Goal: Transaction & Acquisition: Purchase product/service

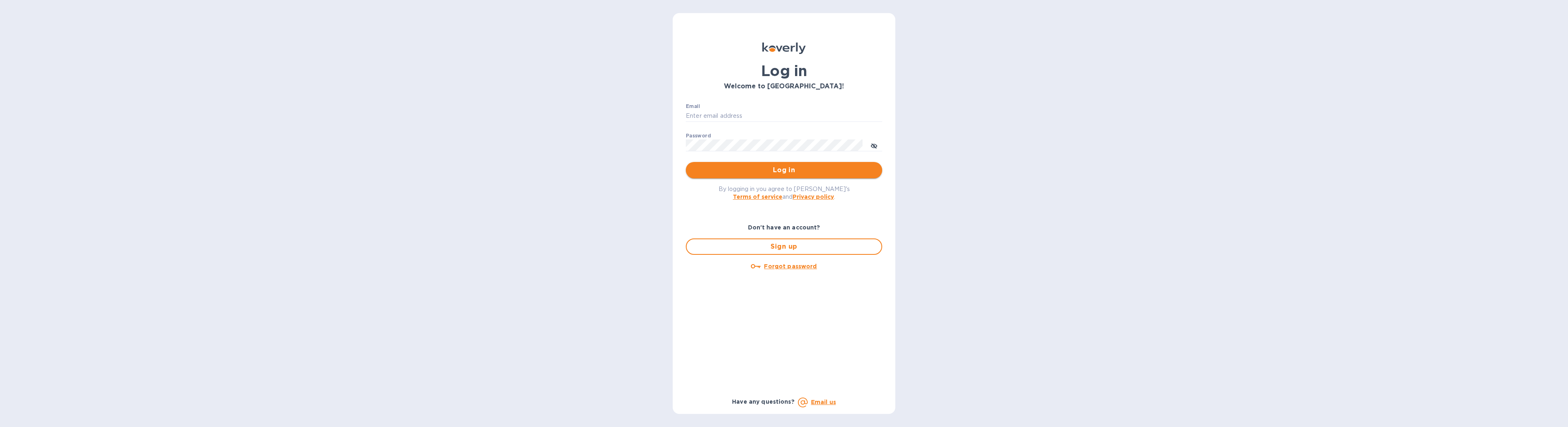
type input "[EMAIL_ADDRESS][DOMAIN_NAME]"
click at [819, 168] on span "Log in" at bounding box center [784, 170] width 183 height 10
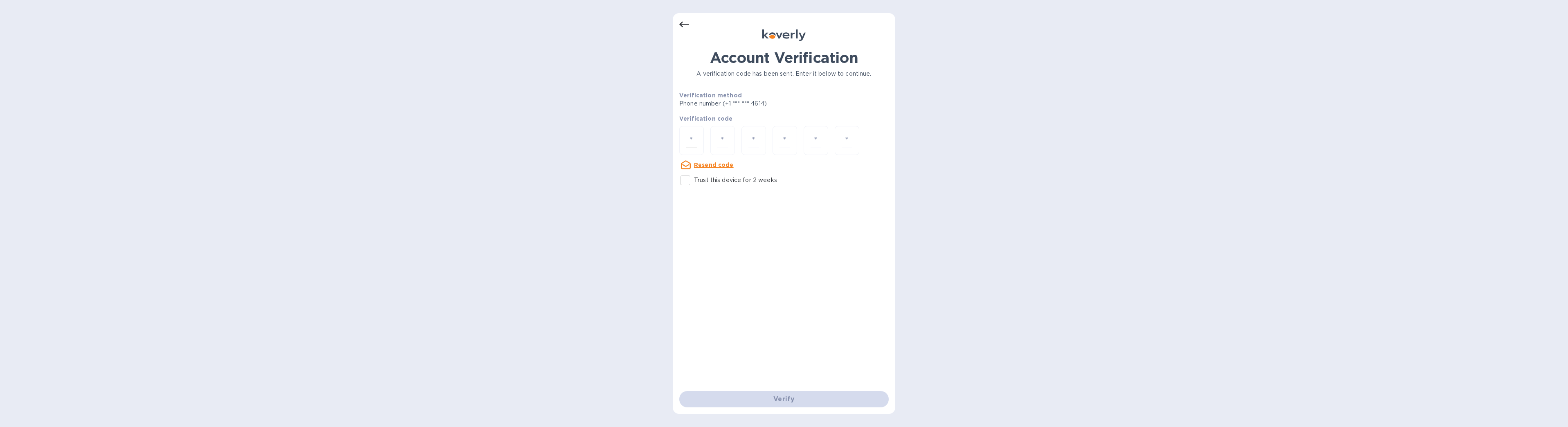
click at [700, 139] on div at bounding box center [691, 140] width 25 height 29
type input "8"
type input "4"
type input "3"
type input "0"
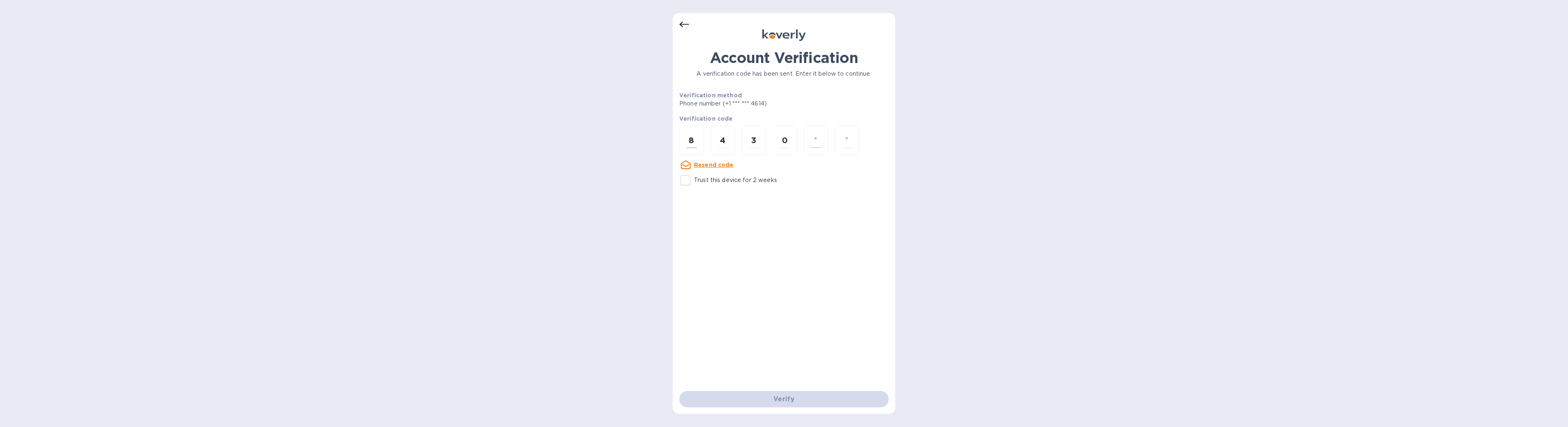
type input "8"
type input "2"
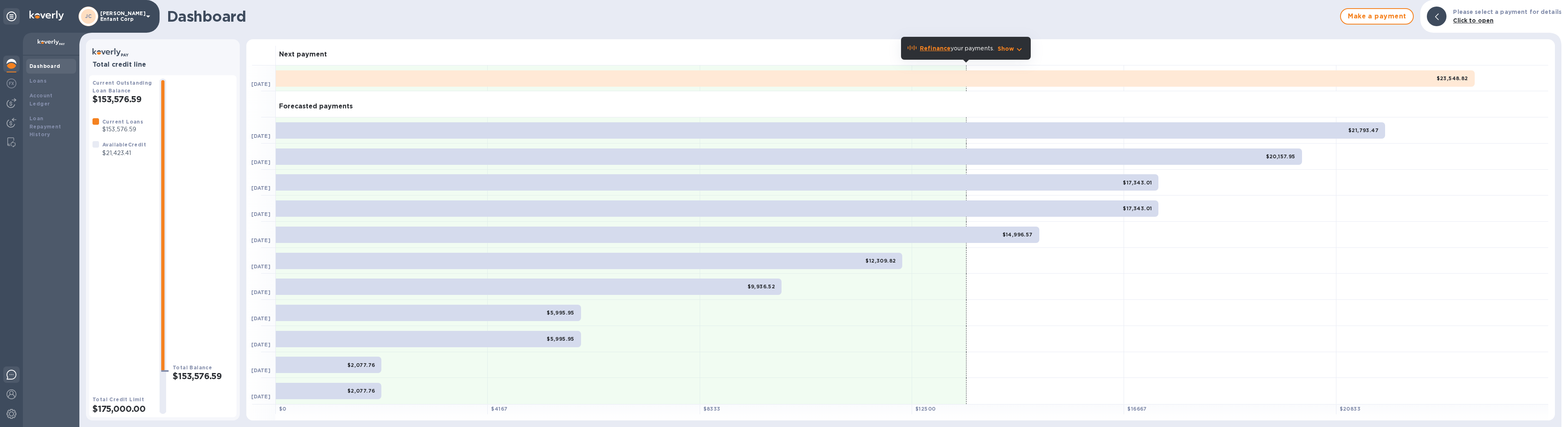
click at [15, 373] on img at bounding box center [11, 374] width 10 height 10
click at [1348, 12] on button "Make a payment" at bounding box center [1377, 16] width 74 height 17
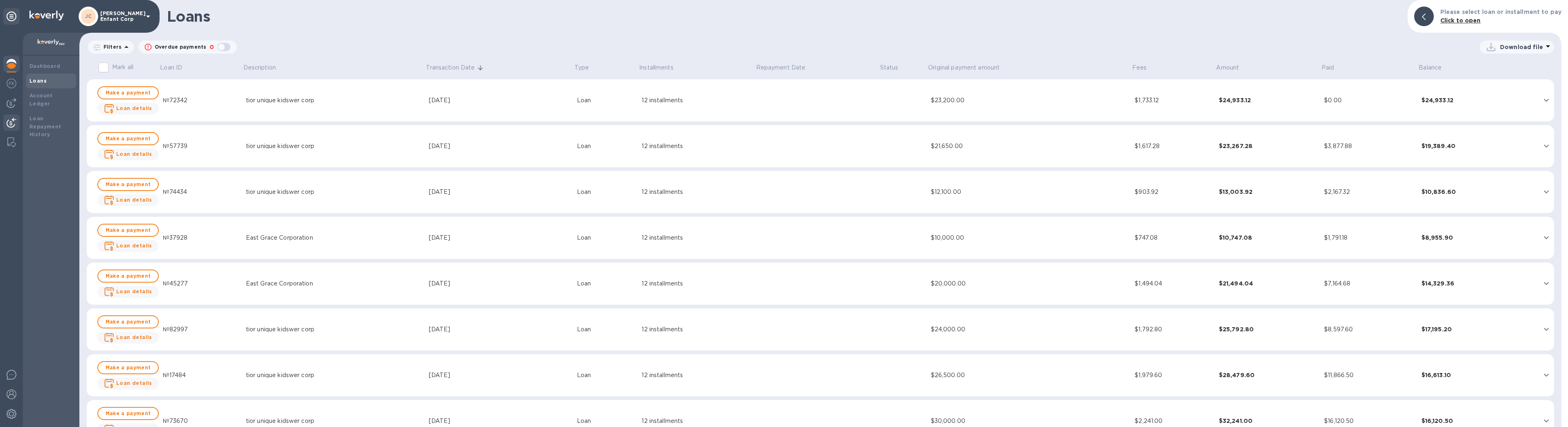
click at [17, 119] on div at bounding box center [11, 123] width 17 height 18
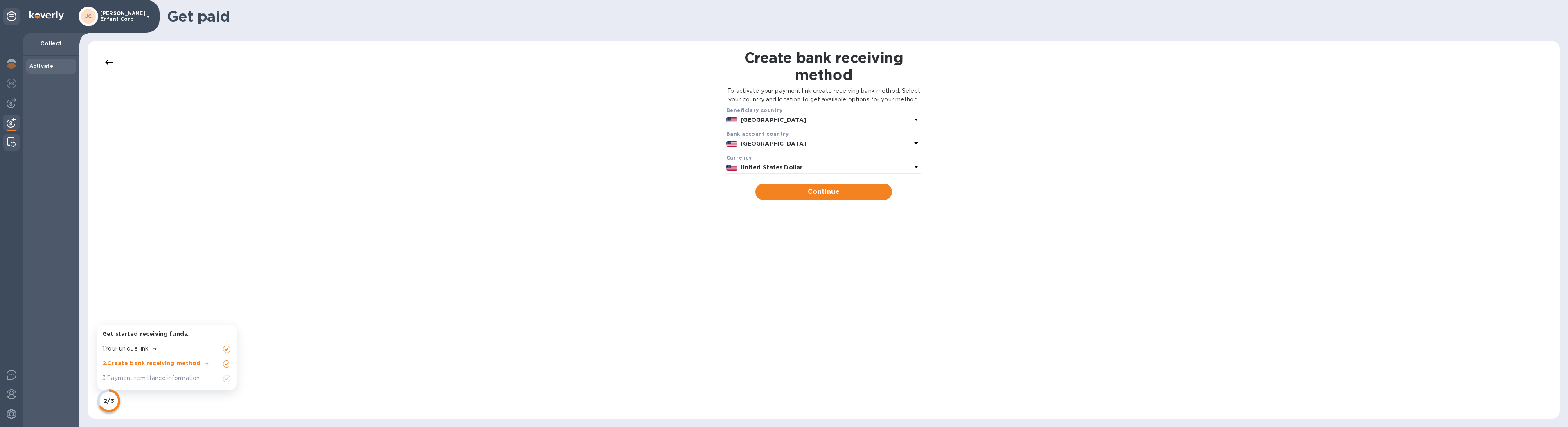
click at [11, 140] on img at bounding box center [11, 141] width 8 height 10
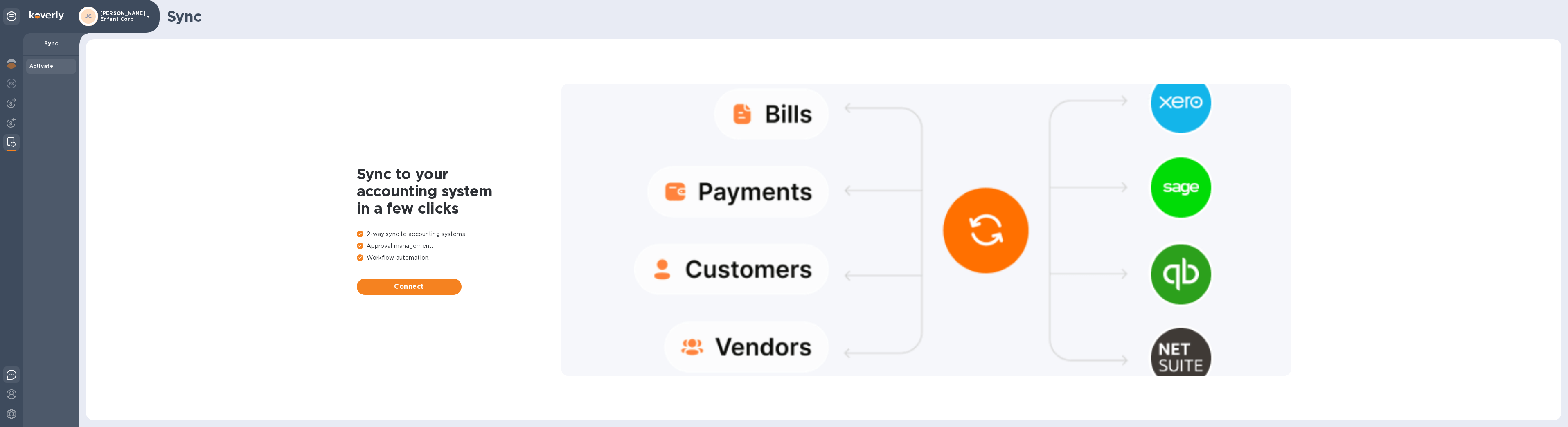
click at [14, 368] on div at bounding box center [11, 376] width 17 height 19
click at [10, 390] on img at bounding box center [11, 394] width 10 height 10
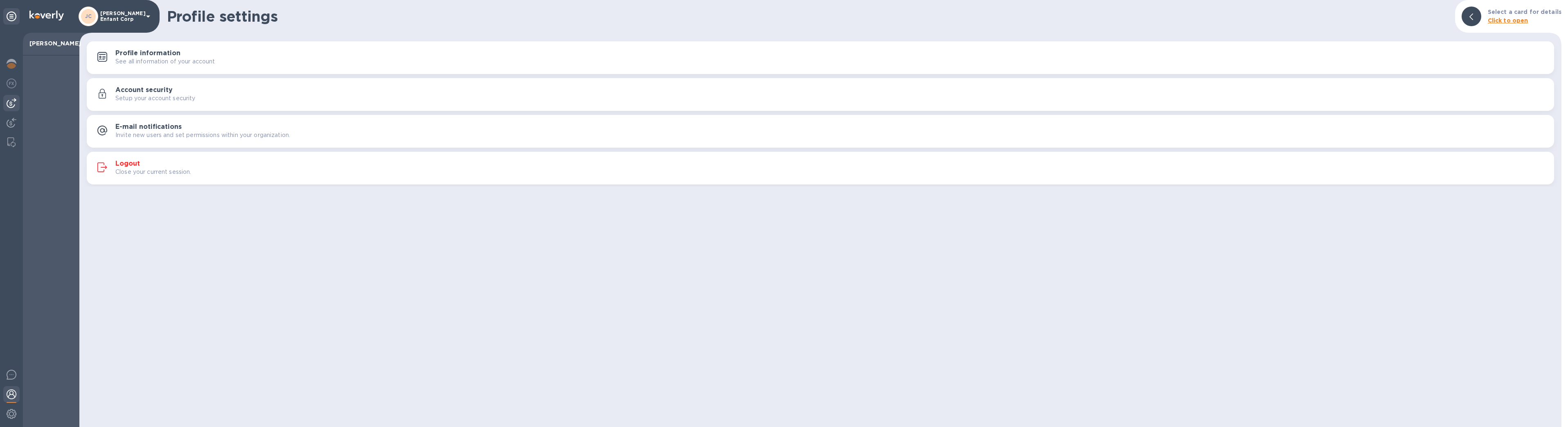
click at [8, 101] on img at bounding box center [11, 103] width 10 height 10
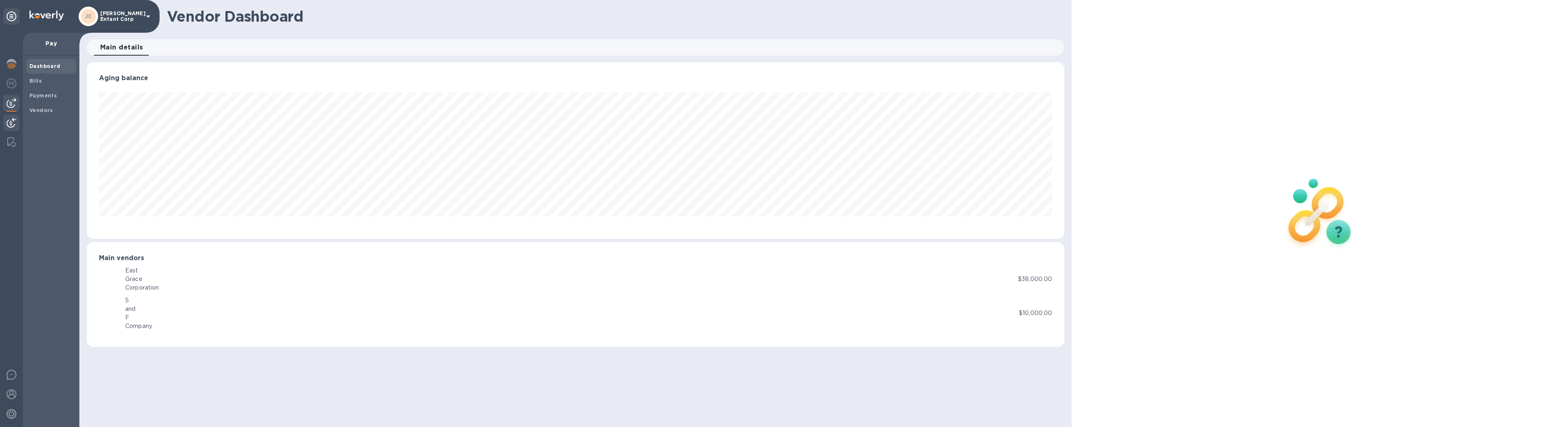
scroll to position [177, 978]
click at [18, 119] on div at bounding box center [11, 123] width 17 height 18
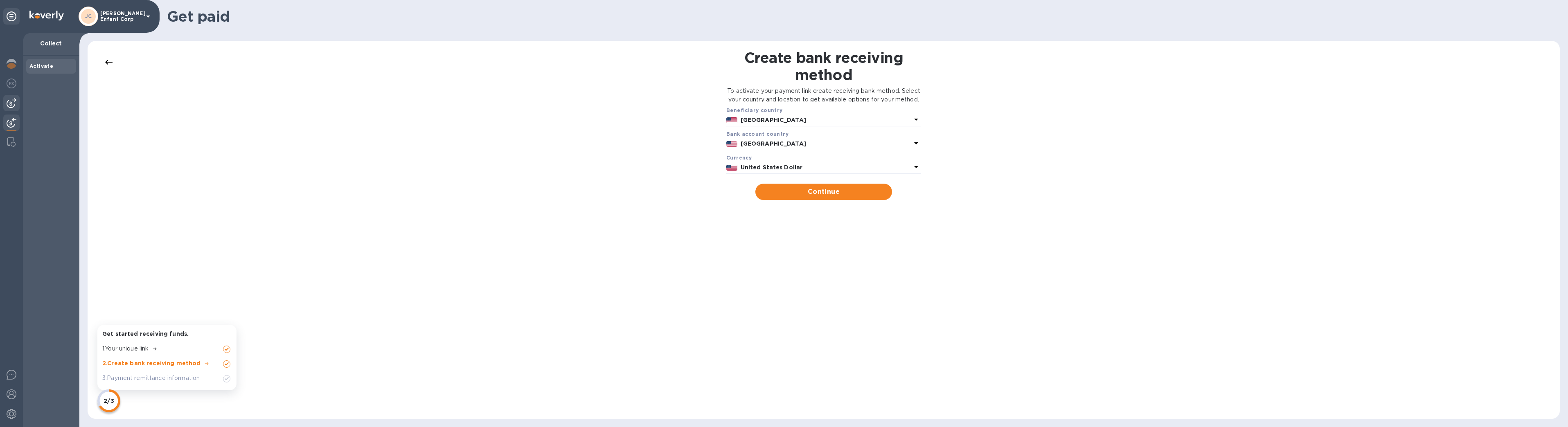
click at [15, 102] on img at bounding box center [11, 103] width 10 height 10
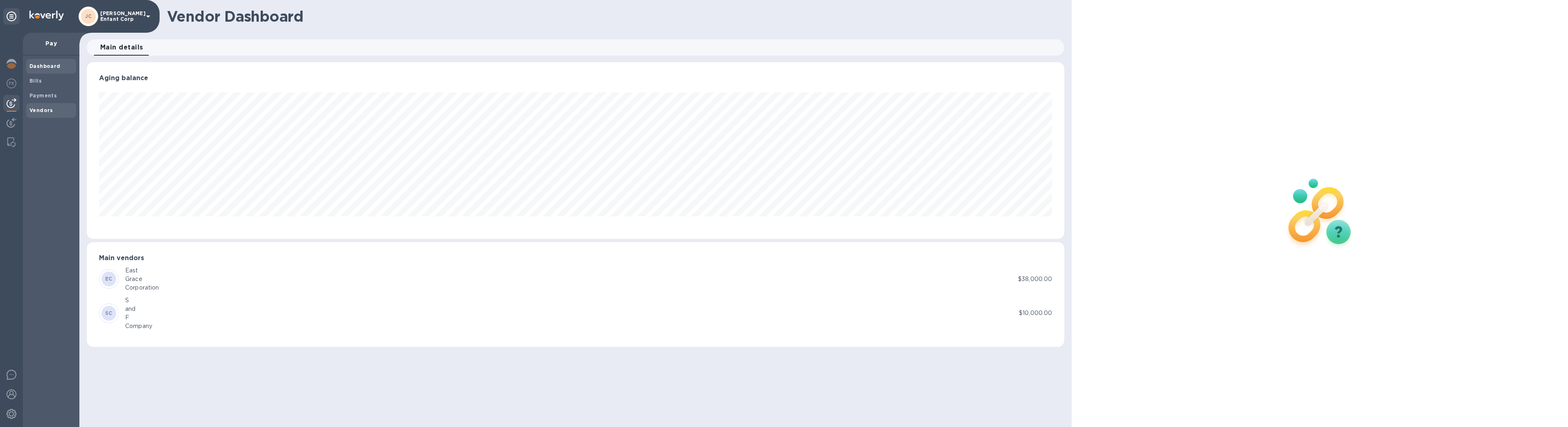
scroll to position [177, 978]
click at [18, 85] on div at bounding box center [11, 84] width 17 height 18
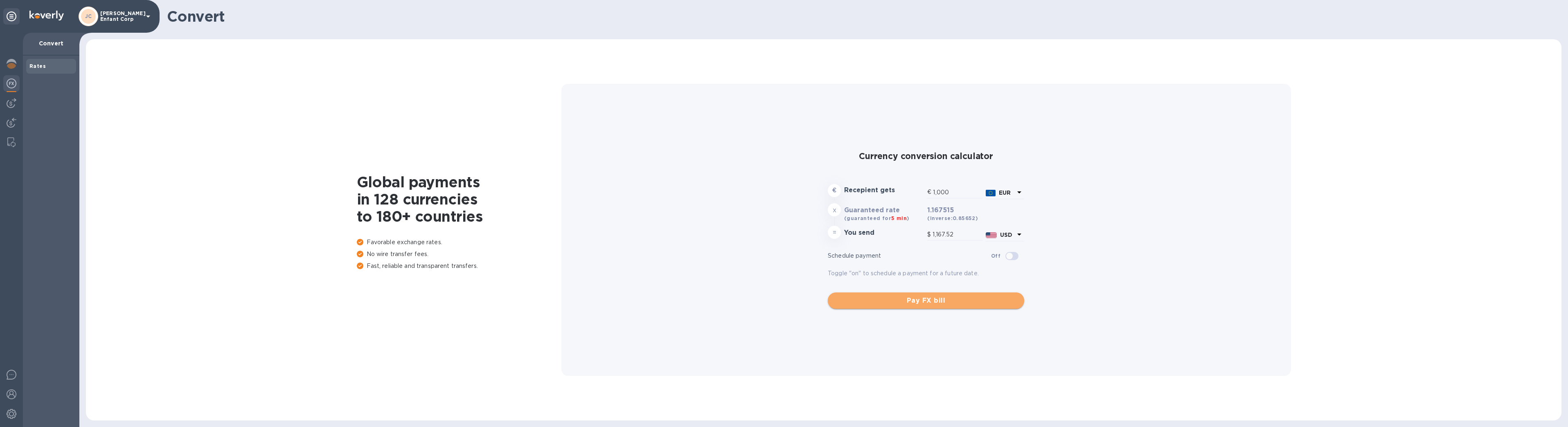
click at [923, 302] on span "Pay FX bill" at bounding box center [926, 300] width 183 height 10
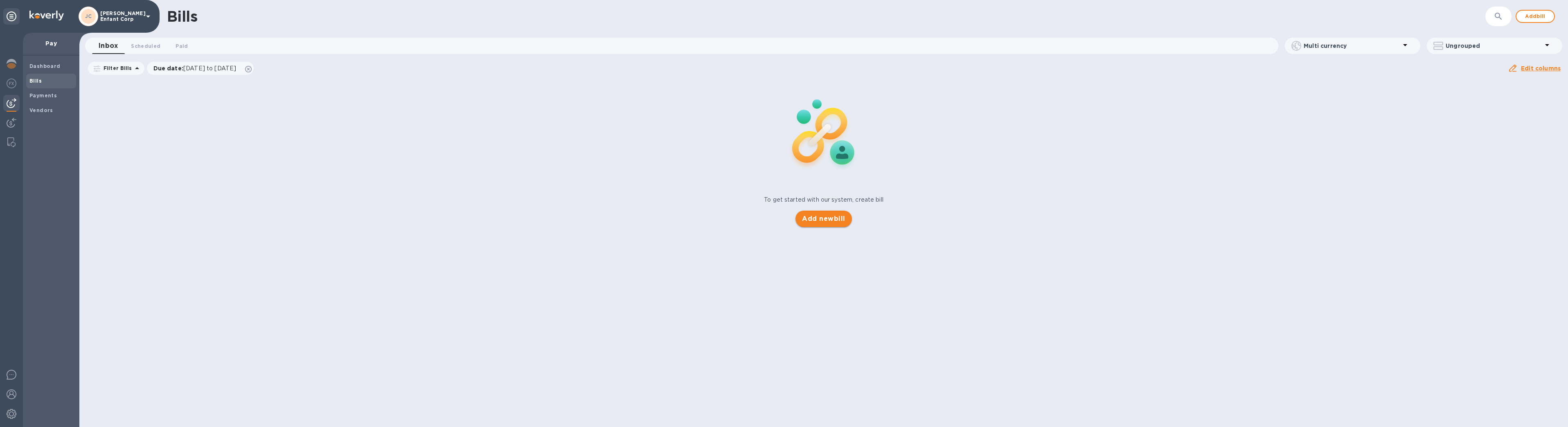
click at [818, 214] on span "Add new bill" at bounding box center [823, 218] width 43 height 10
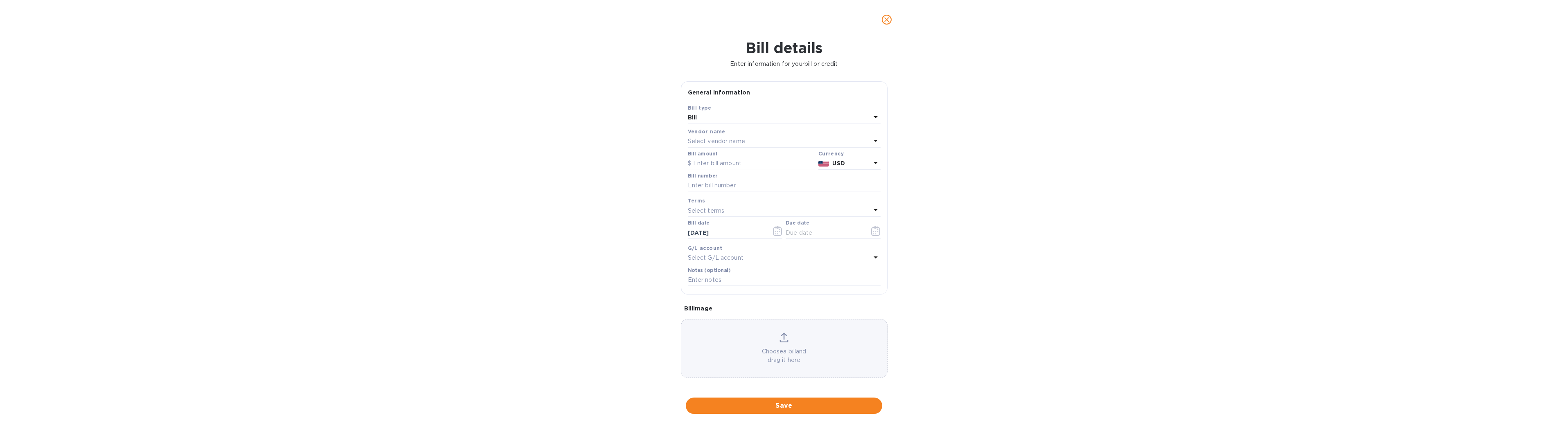
click at [761, 137] on div "Select vendor name" at bounding box center [779, 141] width 183 height 11
click at [763, 248] on p "tior unique kidswer corp" at bounding box center [780, 249] width 173 height 9
click at [710, 158] on input "text" at bounding box center [751, 163] width 128 height 12
type input "21,500"
click at [789, 179] on input "text" at bounding box center [784, 185] width 193 height 12
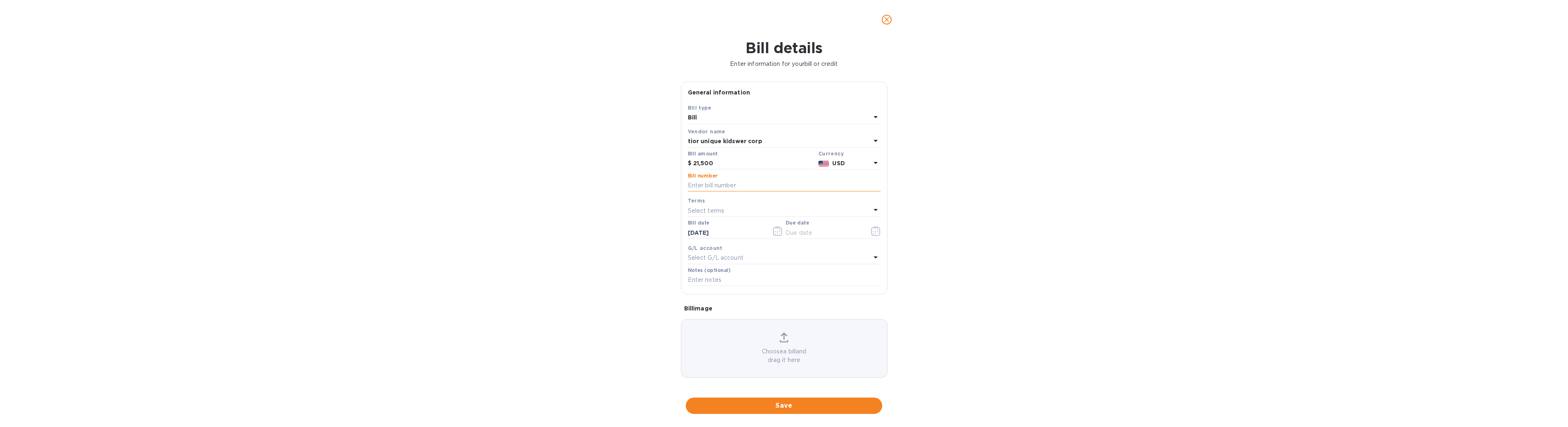
type input "9974848"
type input "08/26/2025"
type input "99748555"
click at [775, 413] on button "Save" at bounding box center [784, 405] width 196 height 17
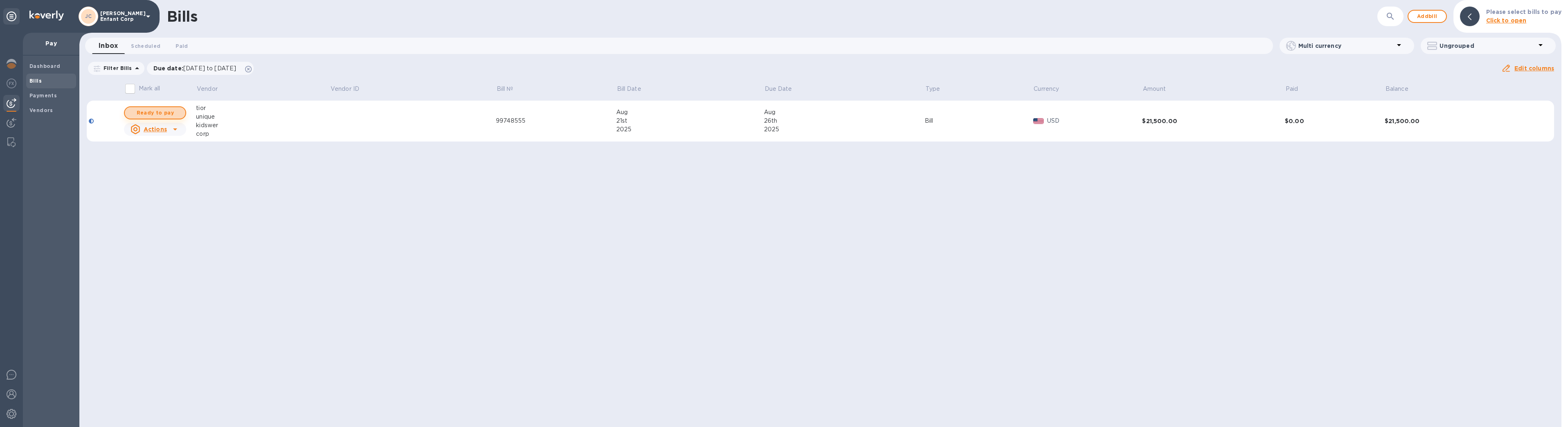
click at [153, 113] on span "Ready to pay" at bounding box center [155, 112] width 47 height 10
checkbox input "true"
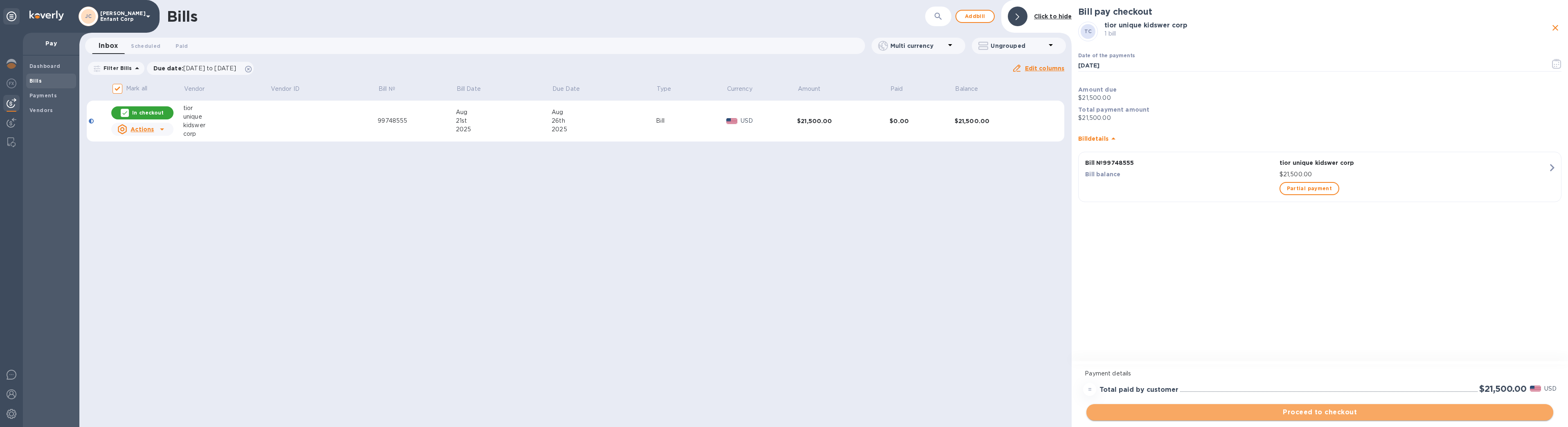
click at [1270, 415] on span "Proceed to checkout" at bounding box center [1320, 411] width 454 height 10
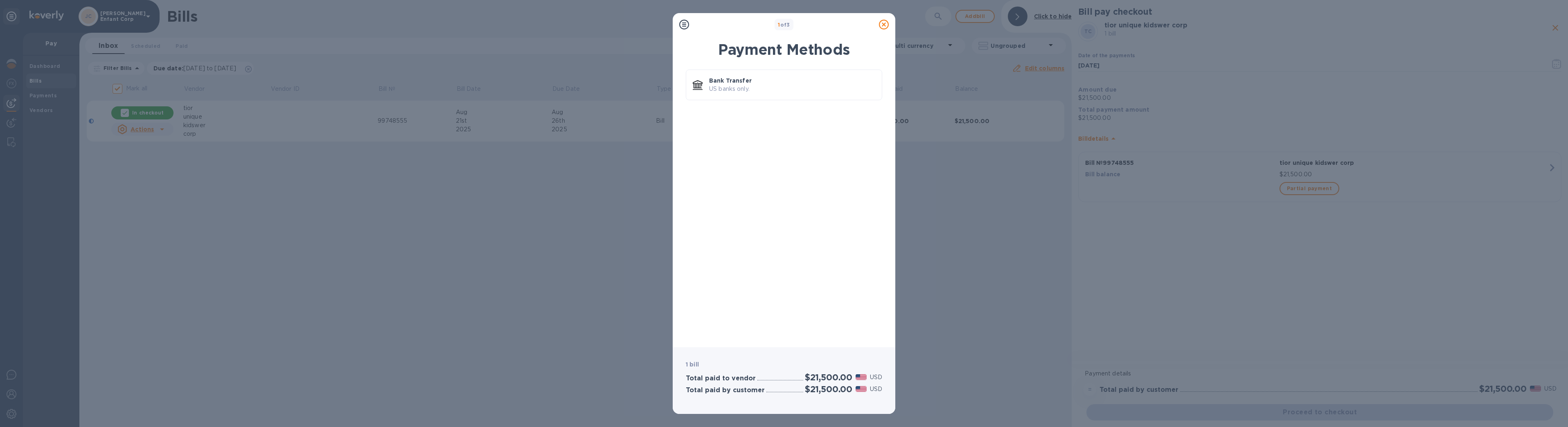
click at [882, 23] on icon at bounding box center [883, 24] width 10 height 10
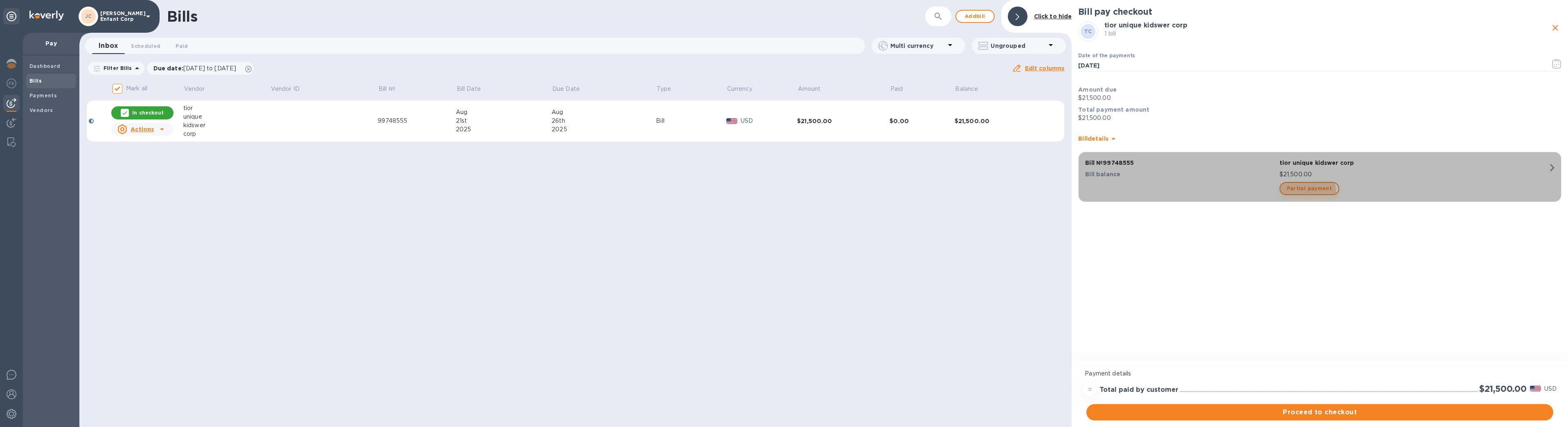
click at [1292, 192] on span "Partial payment" at bounding box center [1309, 188] width 45 height 10
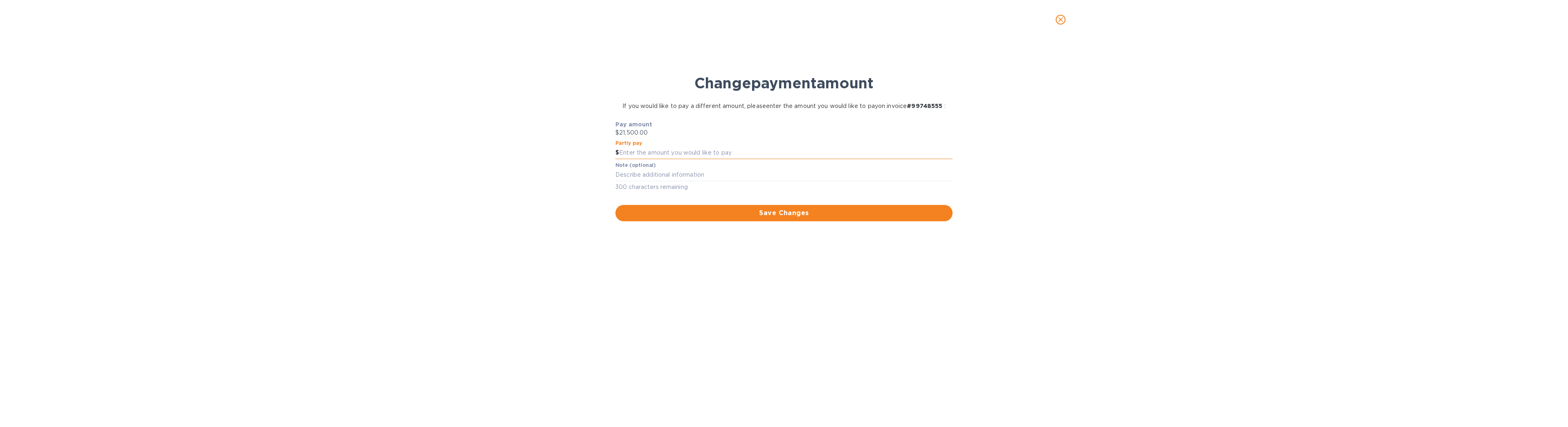
click at [676, 154] on input "text" at bounding box center [785, 153] width 333 height 12
drag, startPoint x: 630, startPoint y: 152, endPoint x: 628, endPoint y: 156, distance: 4.5
click at [628, 156] on input "21,000" at bounding box center [785, 153] width 333 height 12
type input "21,100"
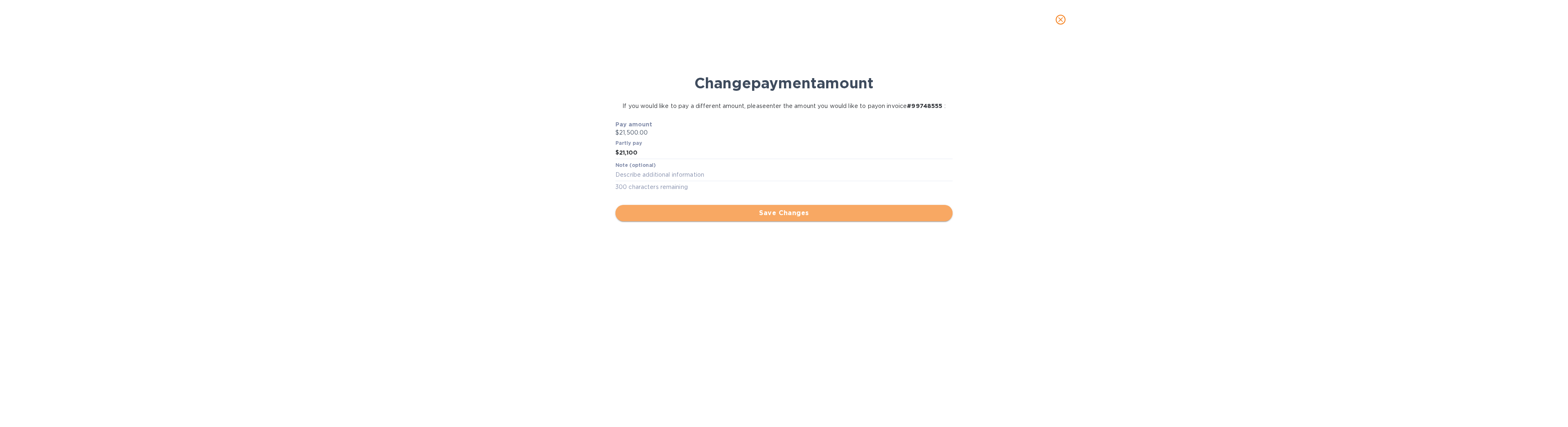
click at [718, 214] on span "Save Changes" at bounding box center [784, 213] width 324 height 10
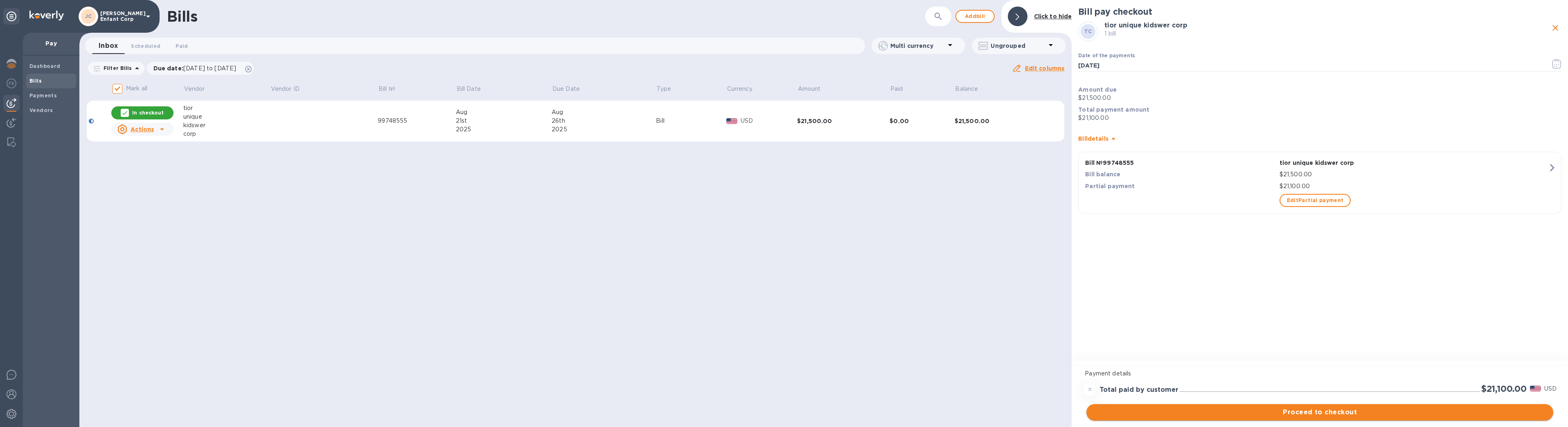
click at [1256, 410] on span "Proceed to checkout" at bounding box center [1320, 411] width 454 height 10
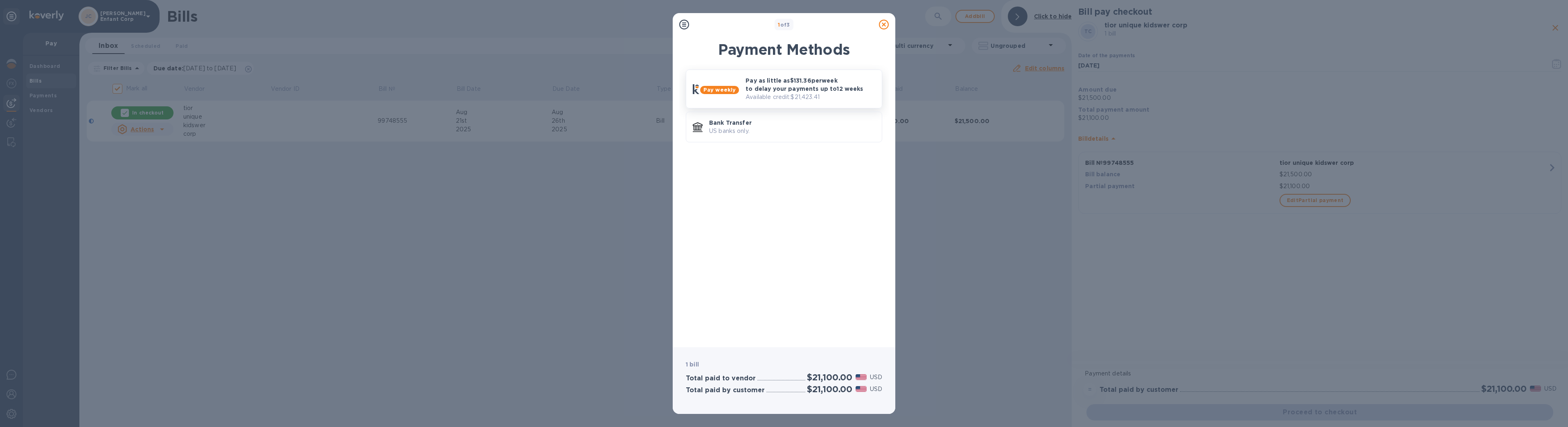
click at [820, 94] on p "Available credit: $21,423.41" at bounding box center [810, 98] width 129 height 9
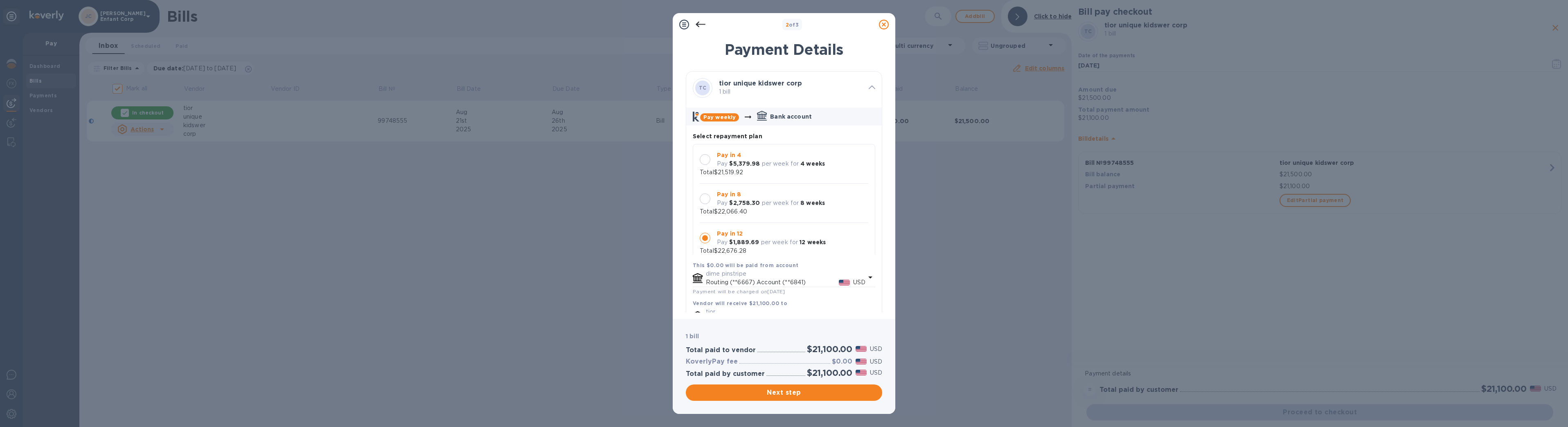
scroll to position [8, 0]
click at [784, 387] on span "Next step" at bounding box center [784, 392] width 183 height 10
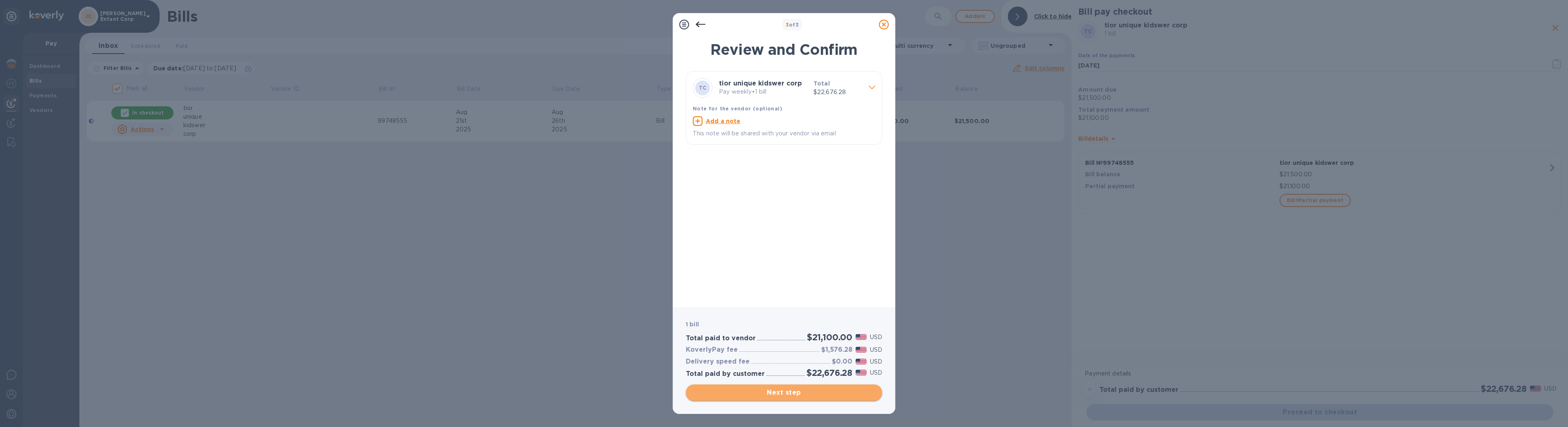
click at [767, 394] on span "Next step" at bounding box center [784, 392] width 183 height 10
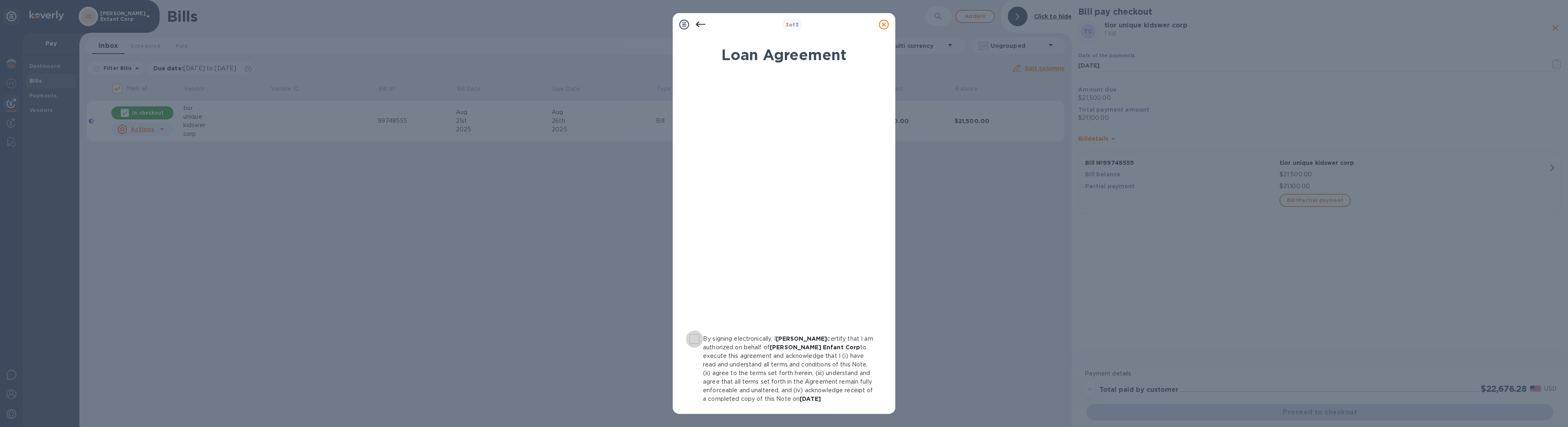
click at [700, 341] on input "By signing electronically, I YITZCHOK MAJEROWITZ certify that I am authorized o…" at bounding box center [695, 339] width 18 height 18
checkbox input "true"
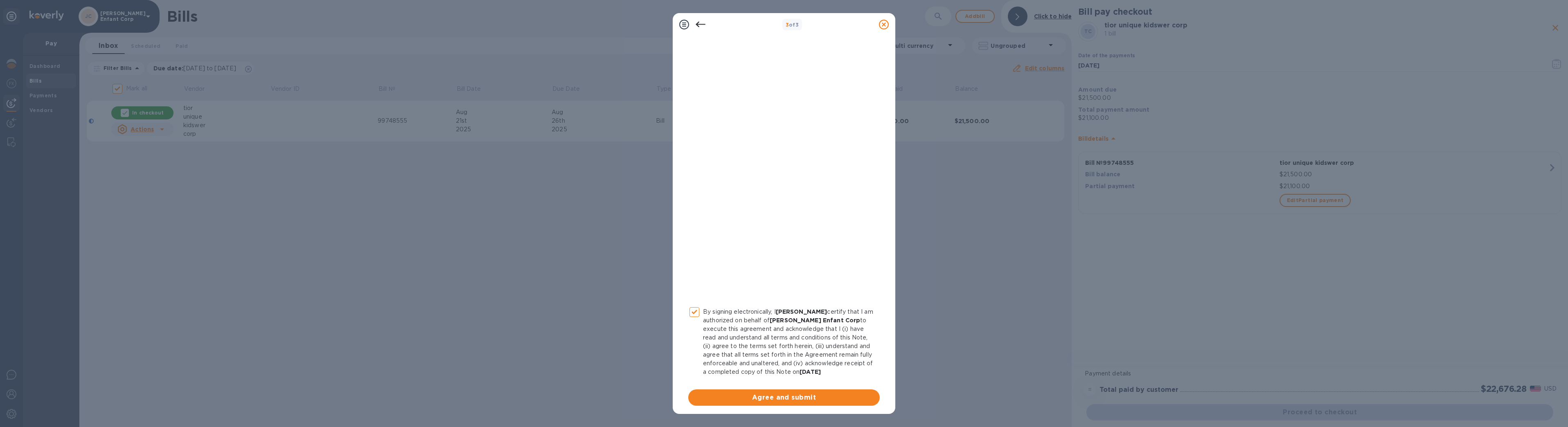
scroll to position [39, 0]
click at [759, 398] on span "Agree and submit" at bounding box center [784, 394] width 179 height 10
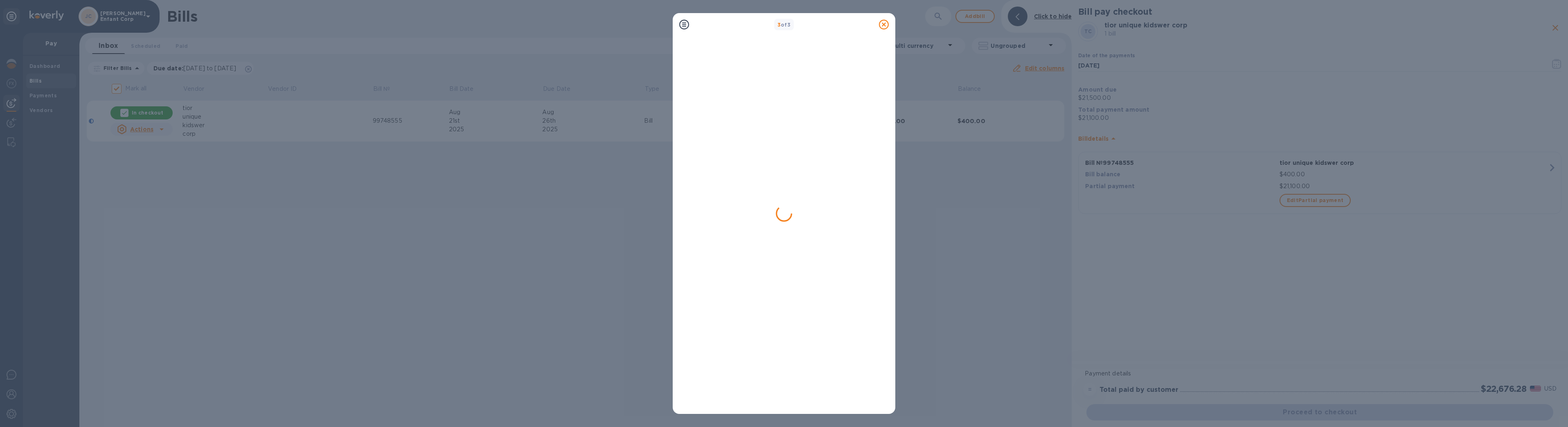
checkbox input "false"
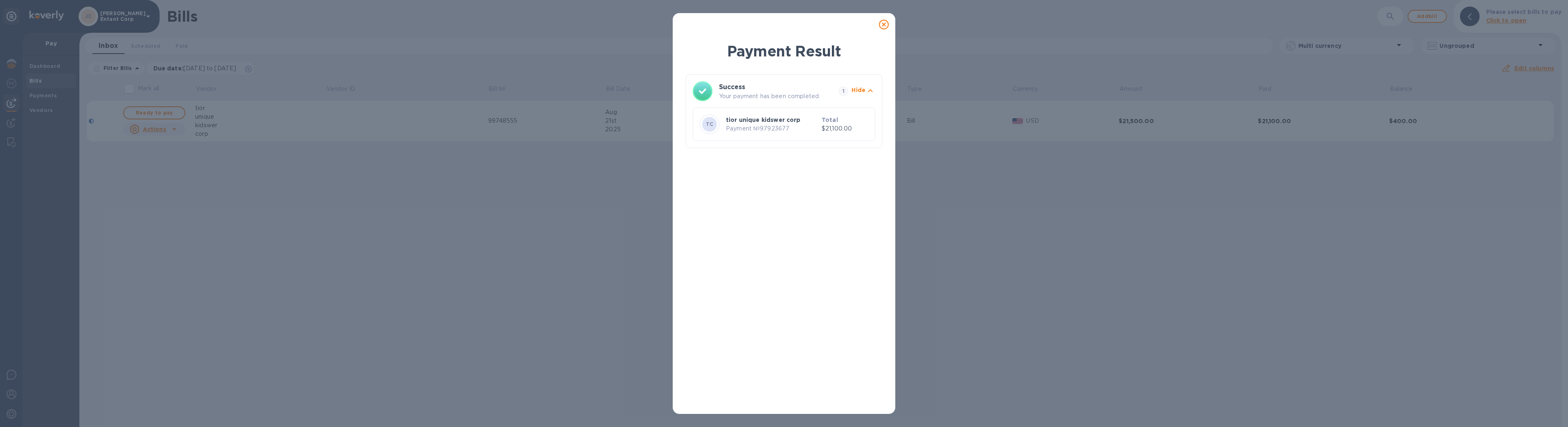
click at [18, 60] on div "Payment Result Success Your payment has been completed. 1 Hide TC tior unique k…" at bounding box center [784, 214] width 1568 height 427
drag, startPoint x: 18, startPoint y: 60, endPoint x: 11, endPoint y: 54, distance: 9.2
click at [11, 54] on div "Payment Result Success Your payment has been completed. 1 Hide TC tior unique k…" at bounding box center [784, 214] width 1568 height 427
